Goal: Information Seeking & Learning: Find specific fact

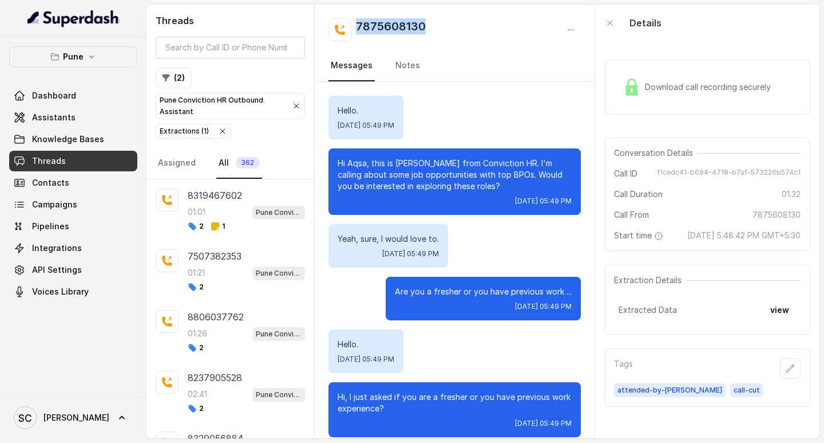
scroll to position [1835, 0]
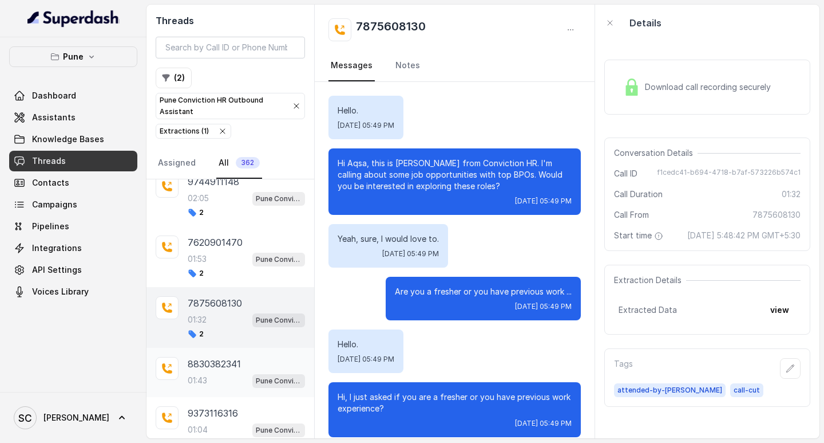
click at [214, 370] on div "8830382341 01:43 Pune Conviction HR Outbound Assistant" at bounding box center [246, 372] width 117 height 31
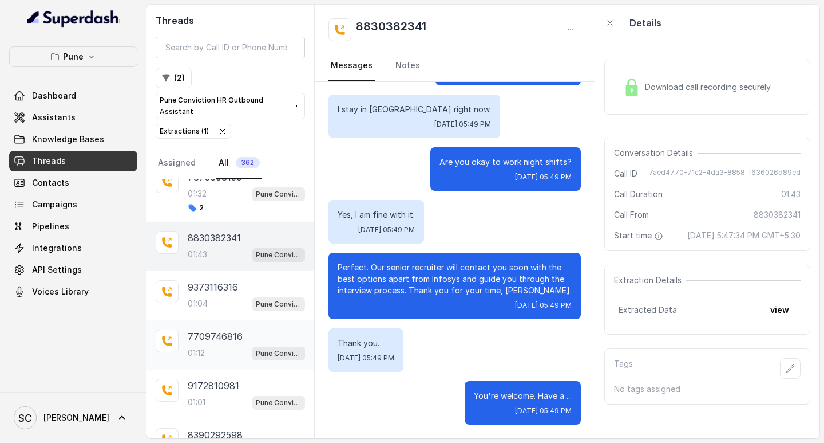
scroll to position [1905, 0]
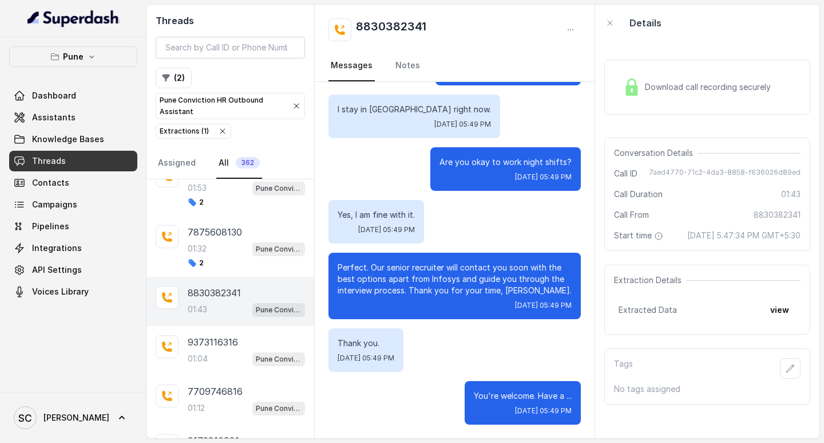
click at [233, 298] on p "8830382341" at bounding box center [214, 293] width 53 height 14
click at [786, 373] on icon "button" at bounding box center [790, 368] width 9 height 9
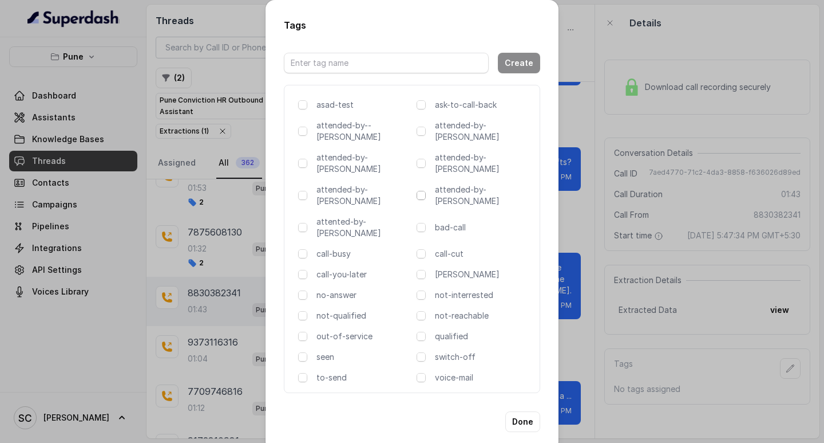
click at [420, 191] on span at bounding box center [421, 195] width 9 height 9
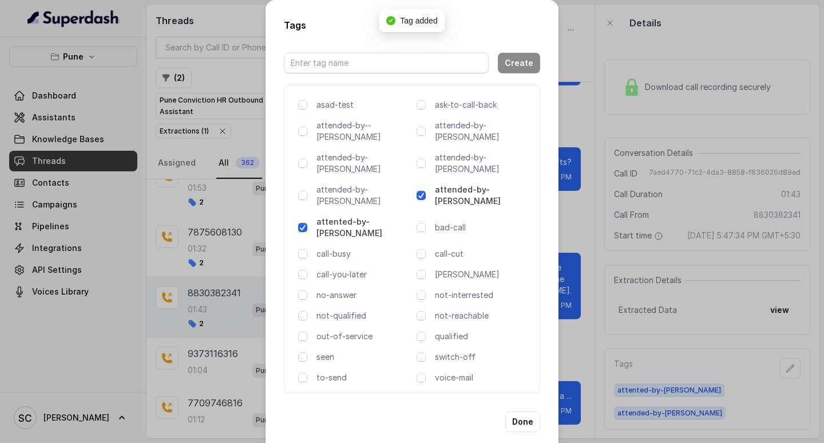
click at [420, 191] on span at bounding box center [421, 195] width 9 height 9
click at [586, 177] on div "Tags Create asad-test ask-to-call-back attended-by--[PERSON_NAME] attended-by-[…" at bounding box center [412, 221] width 824 height 443
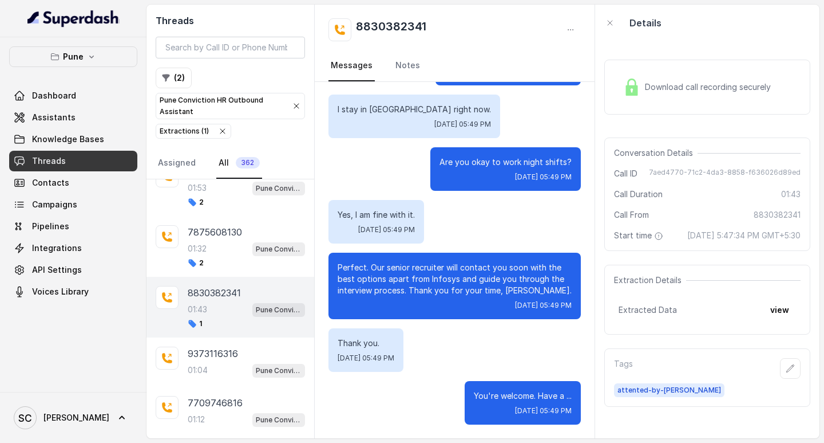
click at [56, 164] on span "Threads" at bounding box center [49, 160] width 34 height 11
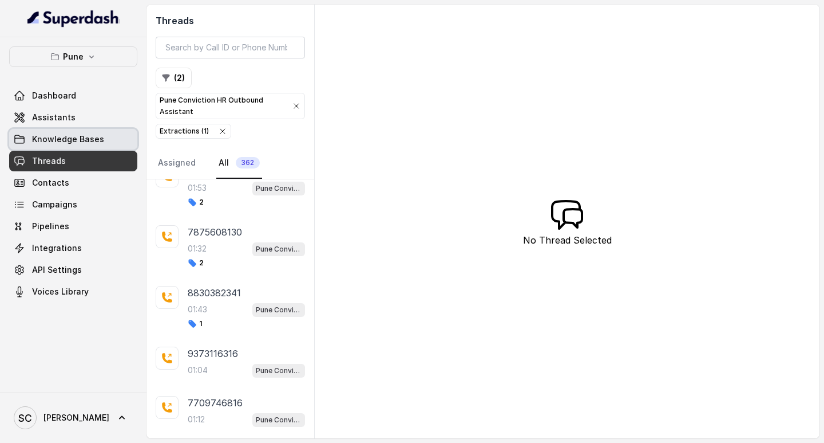
click at [61, 135] on span "Knowledge Bases" at bounding box center [68, 138] width 72 height 11
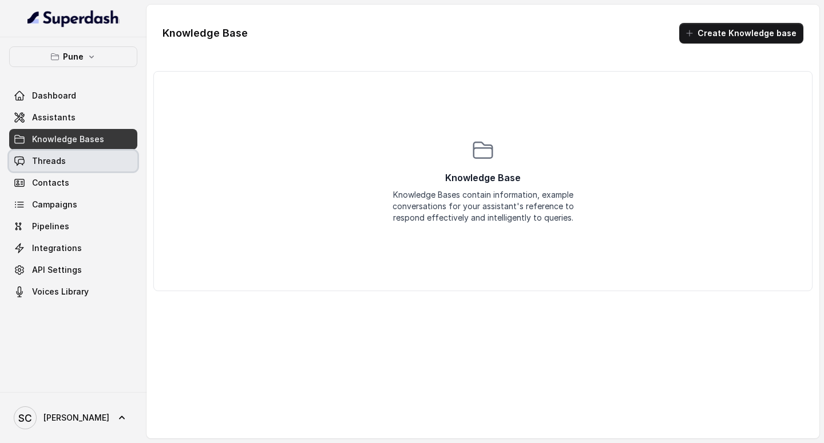
click at [69, 168] on link "Threads" at bounding box center [73, 161] width 128 height 21
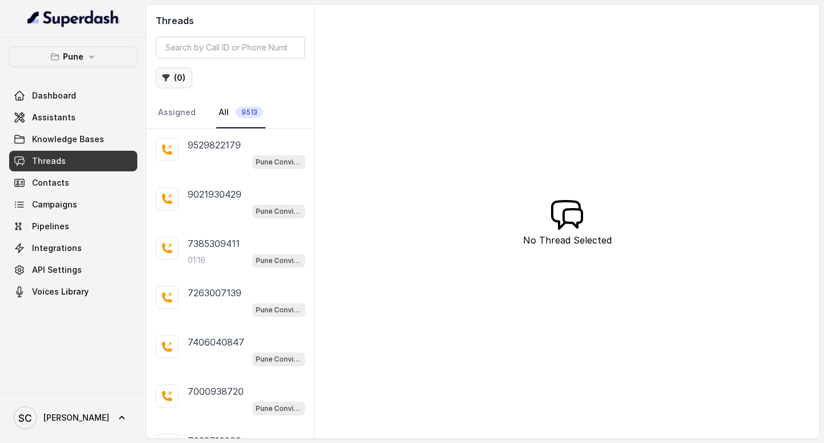
click at [173, 74] on button "( 0 )" at bounding box center [174, 78] width 37 height 21
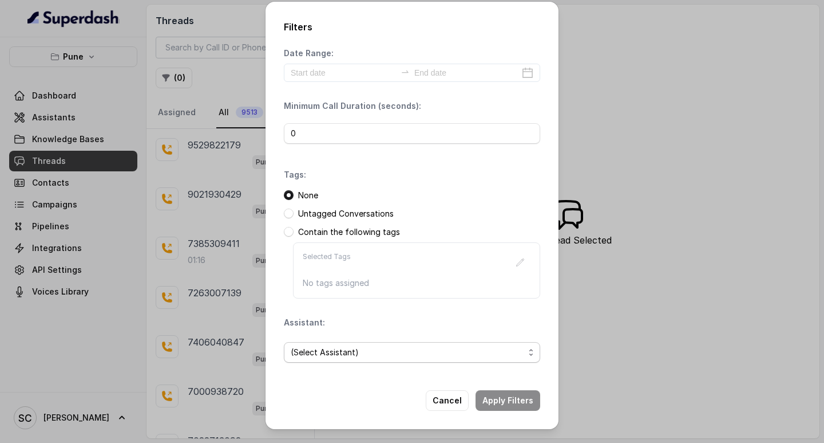
click at [445, 353] on span "(Select Assistant)" at bounding box center [408, 352] width 234 height 14
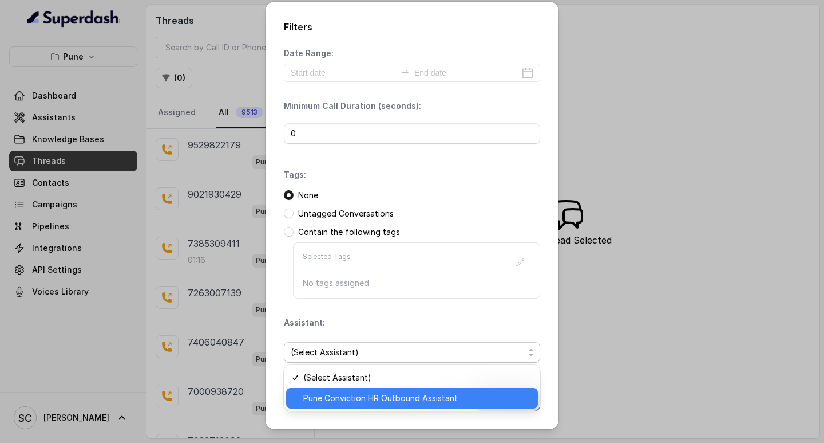
click at [362, 400] on span "Pune Conviction HR Outbound Assistant" at bounding box center [417, 398] width 228 height 14
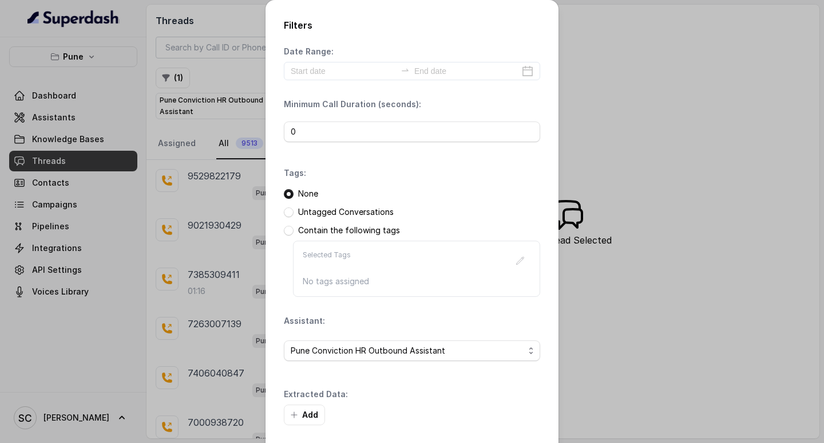
click at [503, 401] on div "Extracted Data: Add" at bounding box center [412, 406] width 257 height 37
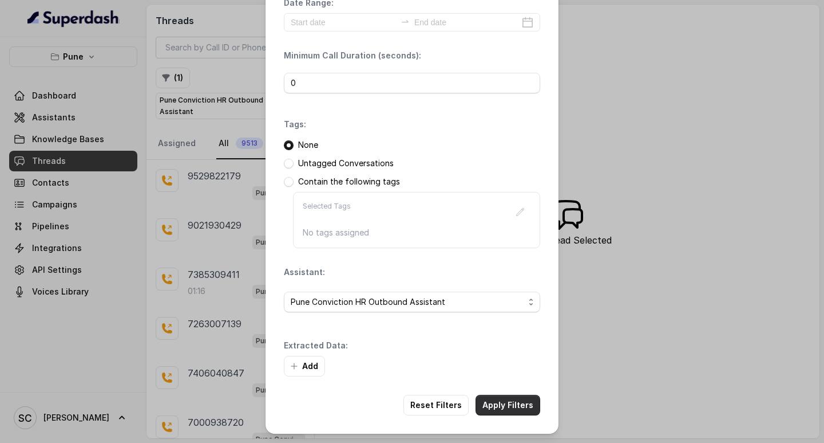
click at [502, 397] on button "Apply Filters" at bounding box center [508, 404] width 65 height 21
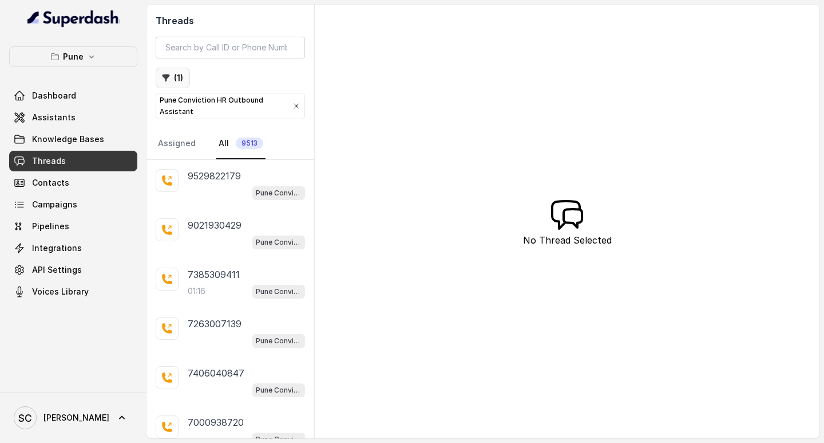
click at [179, 69] on button "( 1 )" at bounding box center [173, 78] width 34 height 21
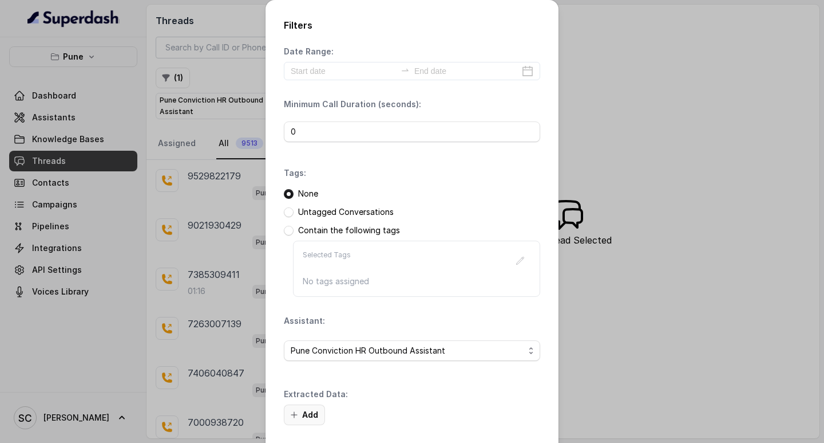
click at [312, 411] on button "Add" at bounding box center [304, 414] width 41 height 21
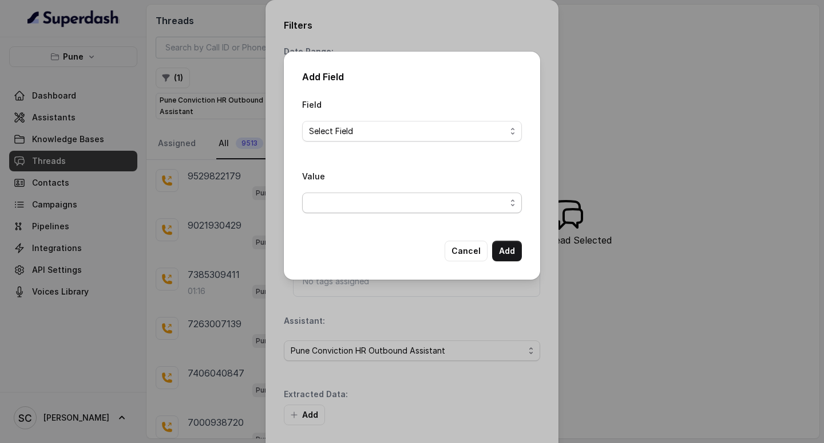
click at [379, 203] on span "button" at bounding box center [412, 202] width 220 height 21
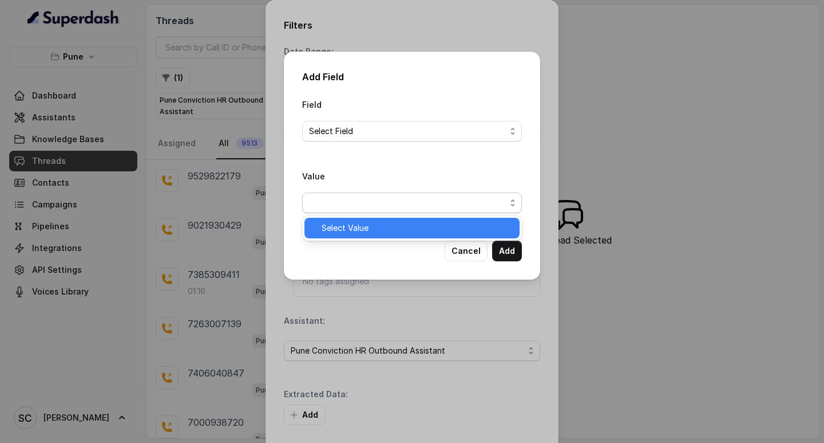
click at [355, 227] on span "Select Value" at bounding box center [417, 228] width 191 height 14
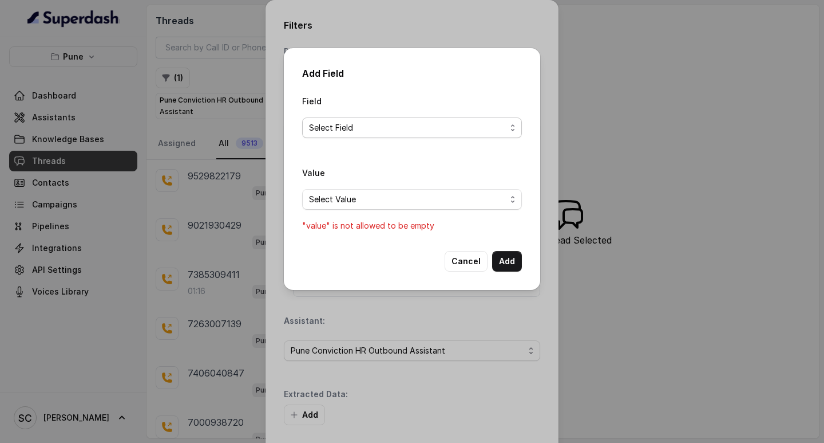
click at [352, 117] on span "Select Field" at bounding box center [412, 127] width 220 height 21
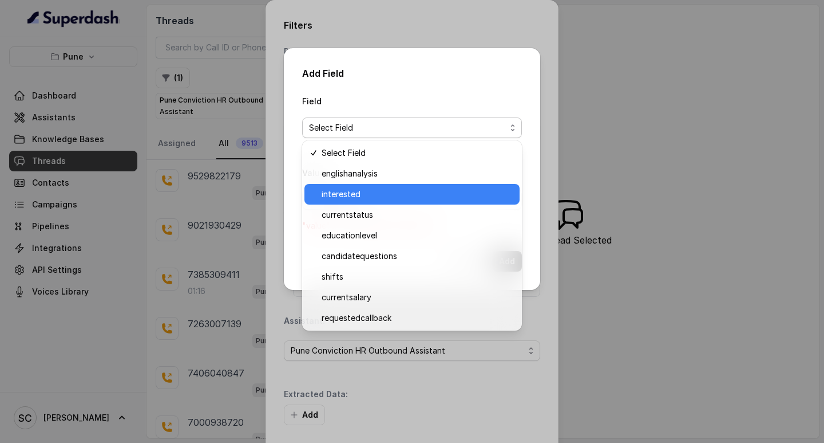
click at [364, 194] on span "interested" at bounding box center [417, 194] width 191 height 14
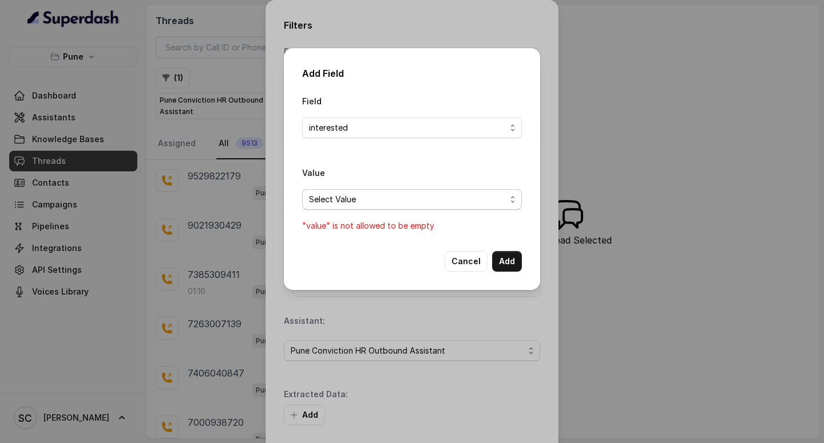
click at [360, 198] on span "Select Value" at bounding box center [407, 199] width 197 height 14
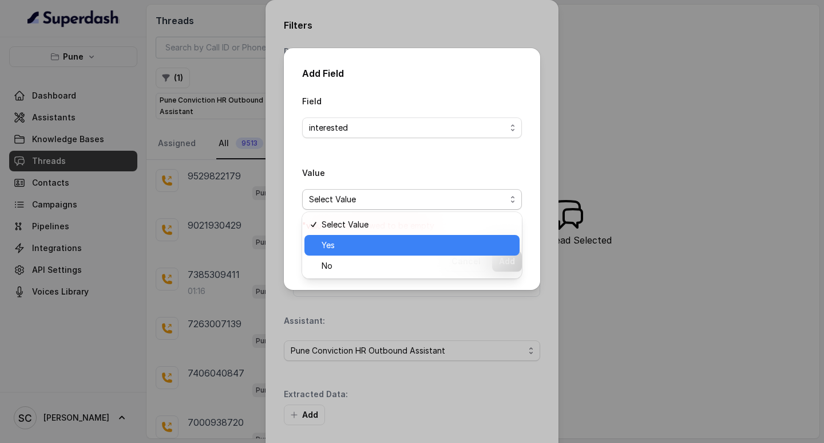
click at [355, 254] on div "Yes" at bounding box center [412, 245] width 215 height 21
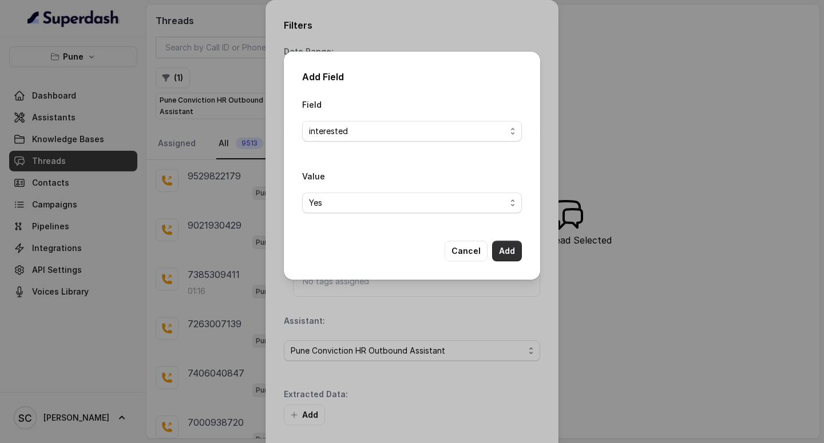
click at [508, 252] on button "Add" at bounding box center [507, 250] width 30 height 21
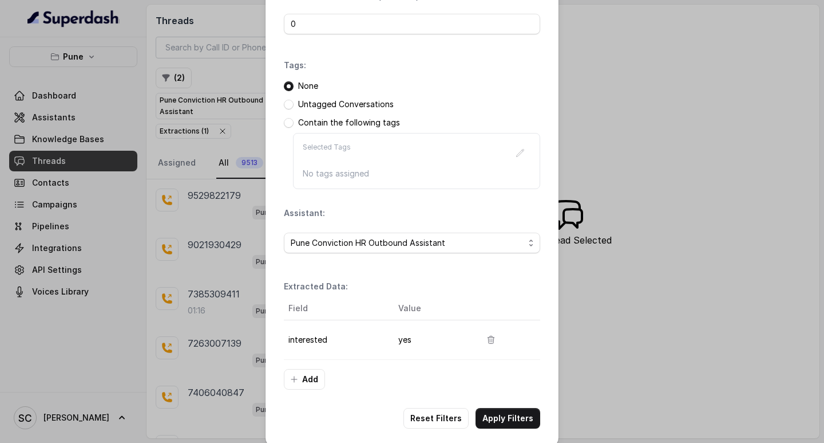
scroll to position [121, 0]
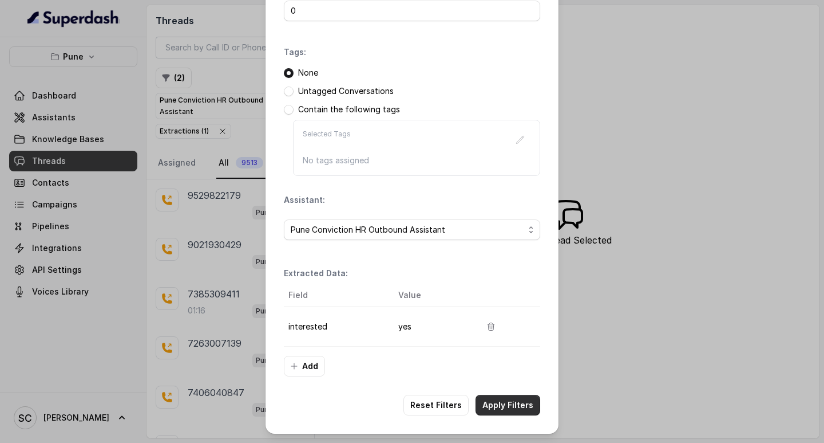
click at [510, 404] on button "Apply Filters" at bounding box center [508, 404] width 65 height 21
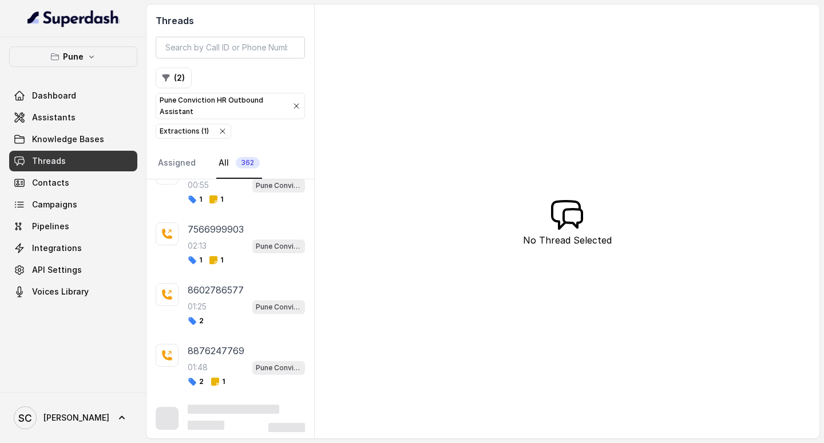
scroll to position [19804, 0]
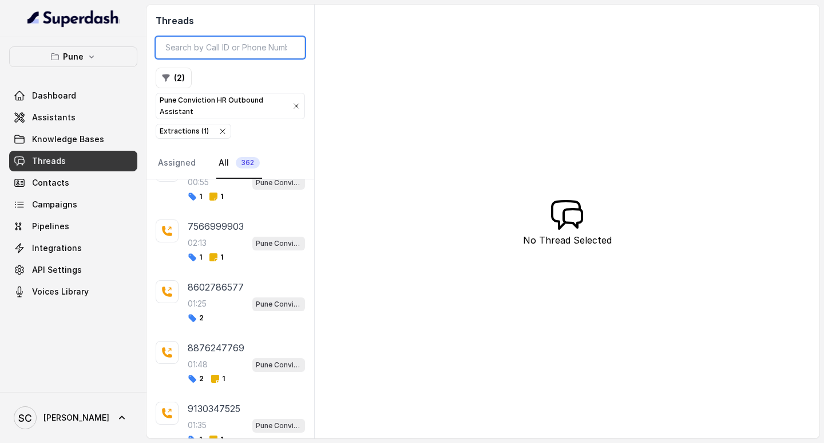
click at [198, 45] on input "search" at bounding box center [230, 48] width 149 height 22
paste input "7385432633"
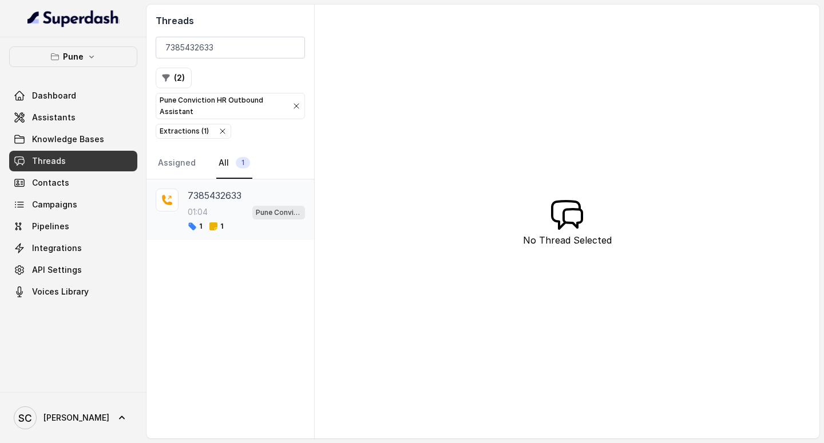
click at [220, 203] on div "7385432633 01:04 Pune Conviction HR Outbound Assistant 1 1" at bounding box center [246, 209] width 117 height 42
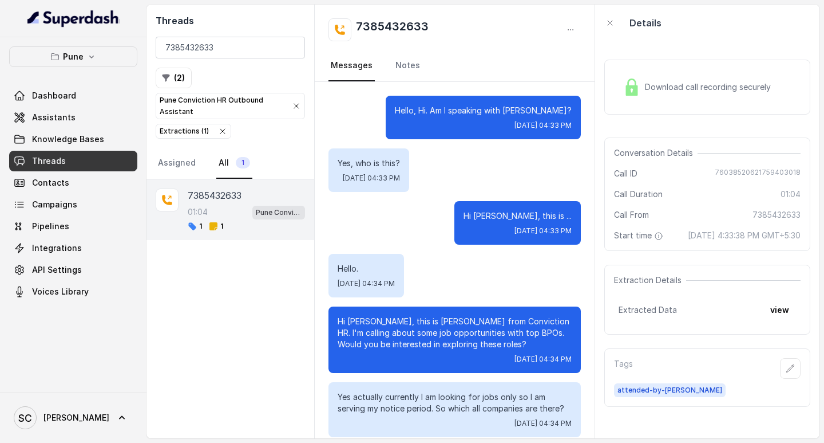
scroll to position [427, 0]
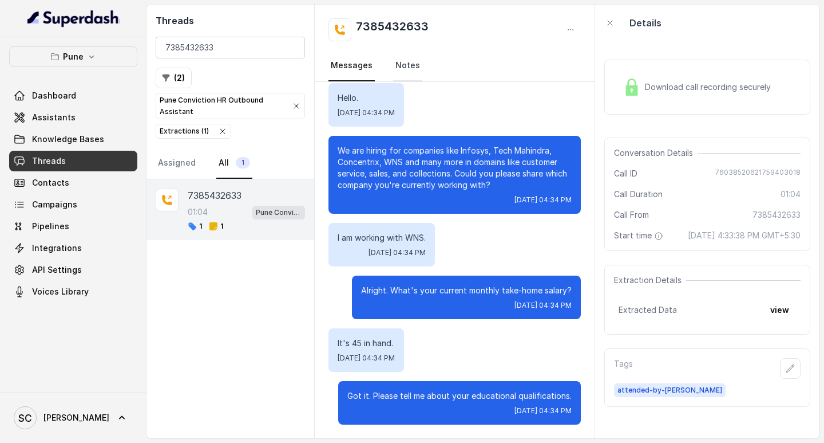
click at [404, 69] on link "Notes" at bounding box center [407, 65] width 29 height 31
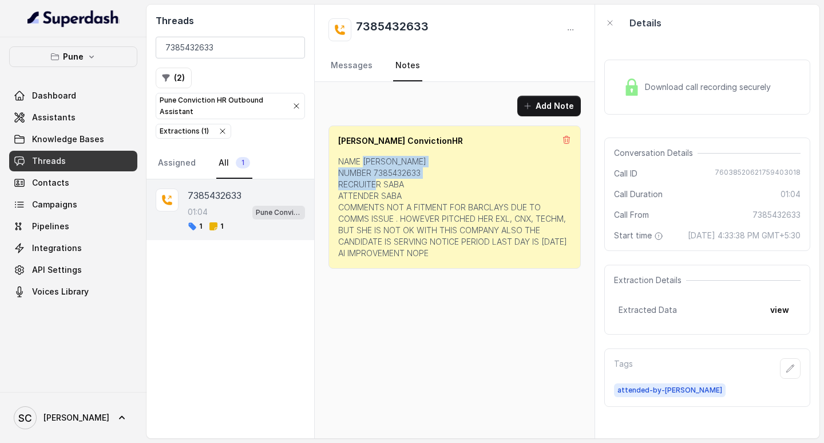
drag, startPoint x: 364, startPoint y: 158, endPoint x: 425, endPoint y: 187, distance: 67.6
click at [425, 187] on p "NAME [PERSON_NAME] NUMBER 7385432633 RECRUITER SABA ATTENDER SABA COMMENTS NOT …" at bounding box center [454, 207] width 233 height 103
click at [464, 179] on p "NAME [PERSON_NAME] NUMBER 7385432633 RECRUITER SABA ATTENDER SABA COMMENTS NOT …" at bounding box center [454, 207] width 233 height 103
click at [351, 211] on p "NAME [PERSON_NAME] NUMBER 7385432633 RECRUITER SABA ATTENDER SABA COMMENTS NOT …" at bounding box center [454, 207] width 233 height 103
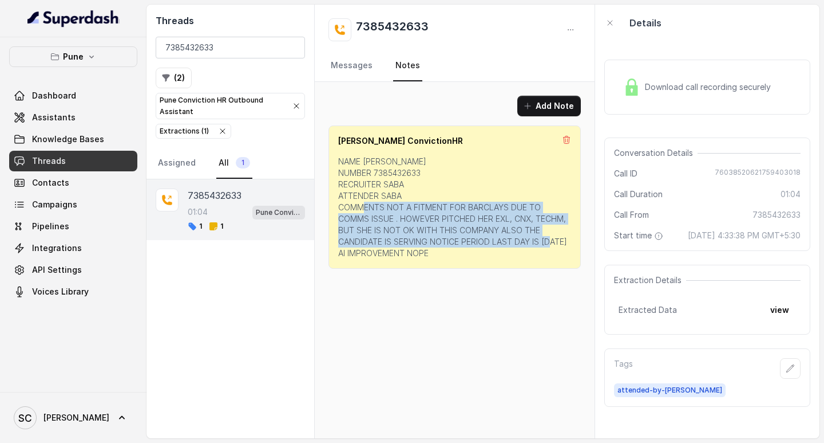
drag, startPoint x: 387, startPoint y: 206, endPoint x: 551, endPoint y: 253, distance: 170.9
click at [551, 253] on p "NAME [PERSON_NAME] NUMBER 7385432633 RECRUITER SABA ATTENDER SABA COMMENTS NOT …" at bounding box center [454, 207] width 233 height 103
copy p "NOT A FITMENT FOR BARCLAYS DUE TO COMMS ISSUE . HOWEVER PITCHED HER EXL, CNX, T…"
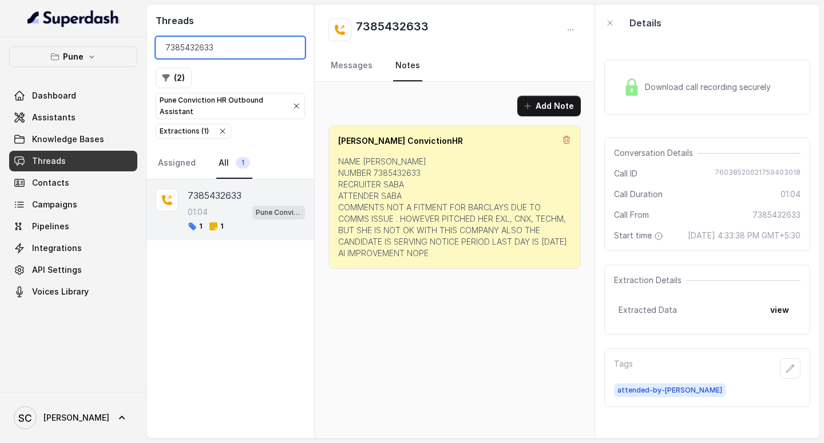
click at [236, 53] on input "7385432633" at bounding box center [230, 48] width 149 height 22
type input "7"
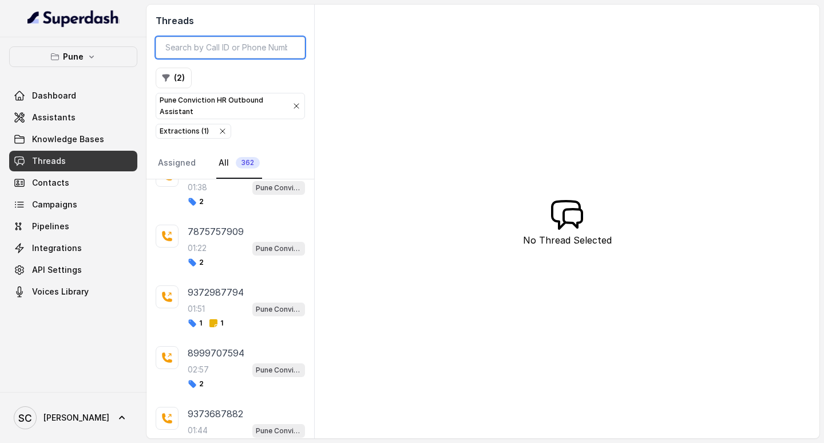
scroll to position [20887, 0]
